Goal: Check status: Check status

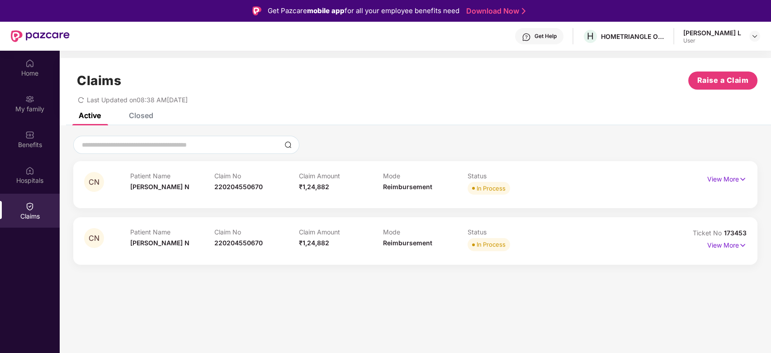
scroll to position [51, 0]
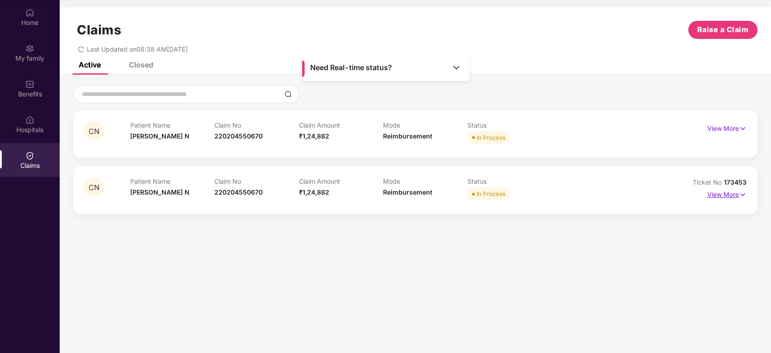
click at [710, 198] on p "View More" at bounding box center [726, 193] width 39 height 12
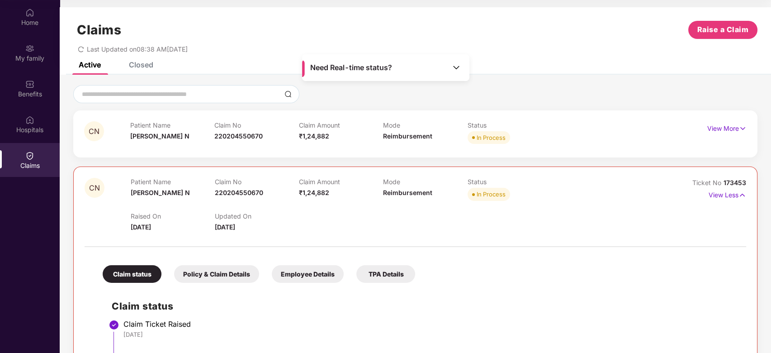
scroll to position [211, 0]
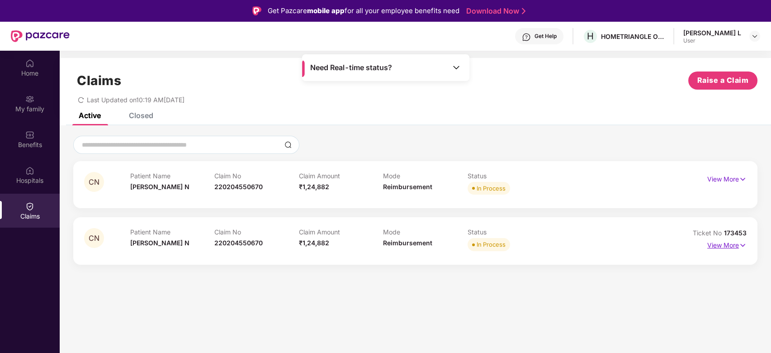
click at [733, 244] on p "View More" at bounding box center [726, 244] width 39 height 12
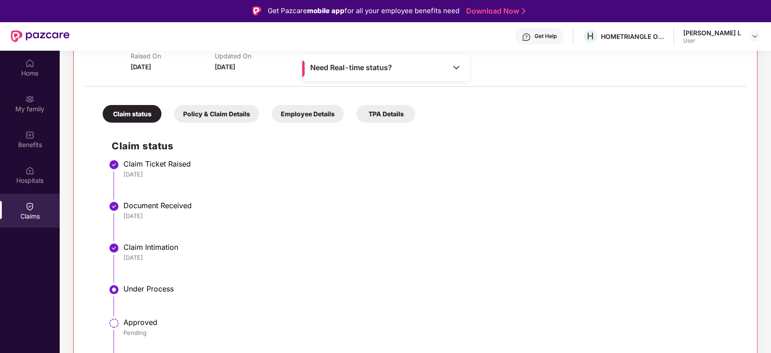
scroll to position [30, 0]
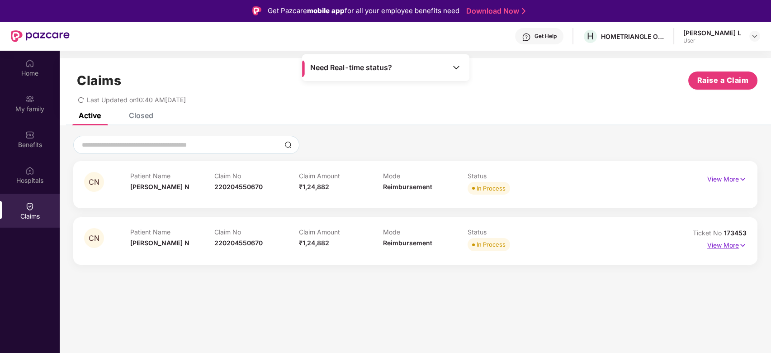
click at [735, 244] on p "View More" at bounding box center [726, 244] width 39 height 12
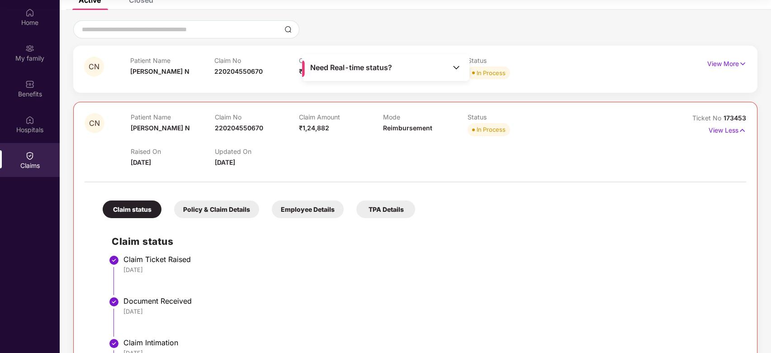
scroll to position [63, 0]
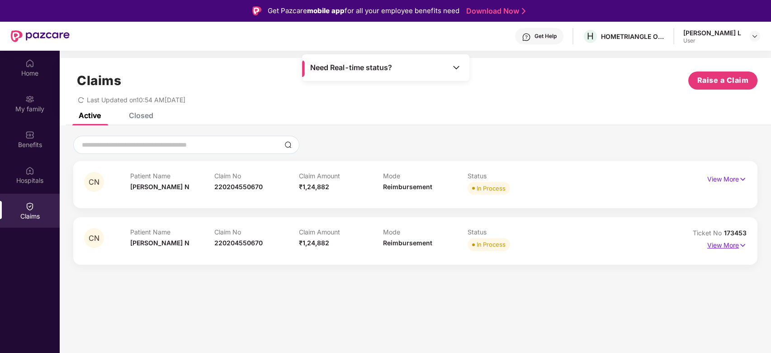
click at [729, 249] on p "View More" at bounding box center [726, 244] width 39 height 12
